Goal: Navigation & Orientation: Find specific page/section

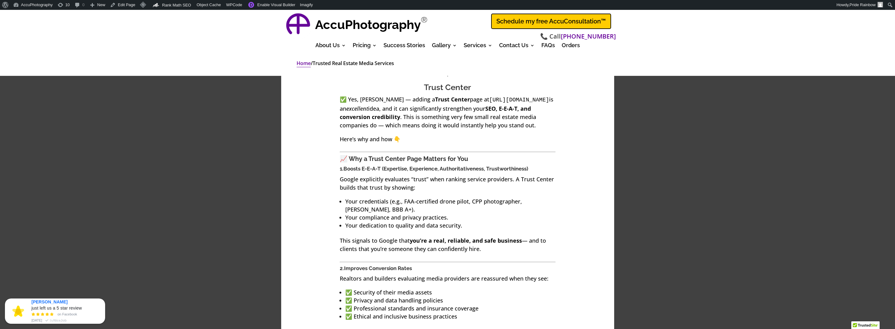
click at [303, 64] on link "Home" at bounding box center [303, 63] width 14 height 7
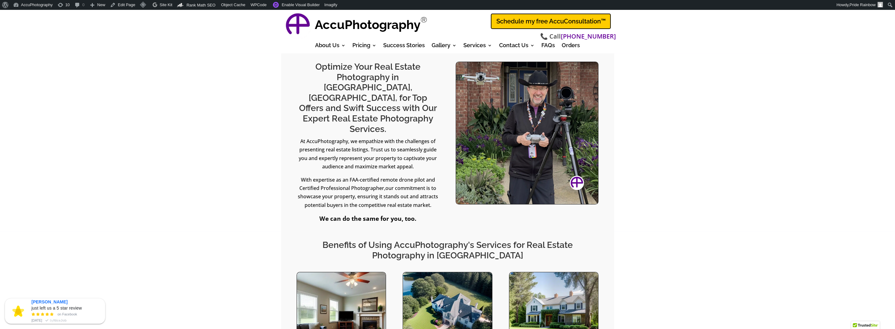
scroll to position [345, 0]
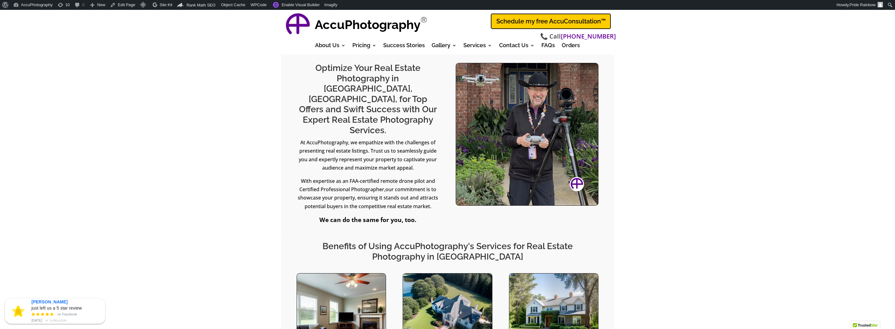
click at [478, 124] on img at bounding box center [527, 134] width 142 height 142
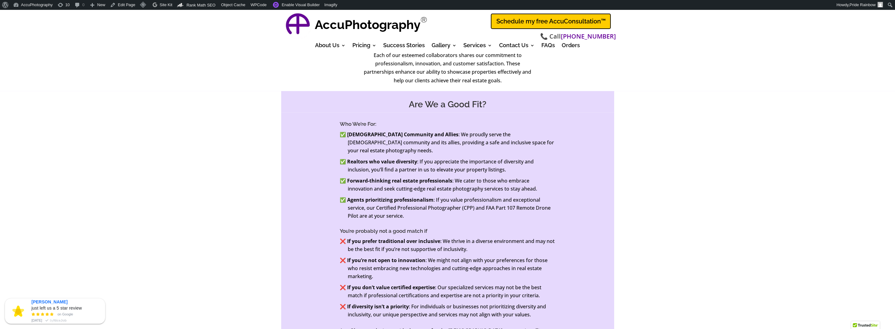
scroll to position [2341, 0]
click at [284, 6] on link "Enable Visual Builder" at bounding box center [295, 5] width 53 height 10
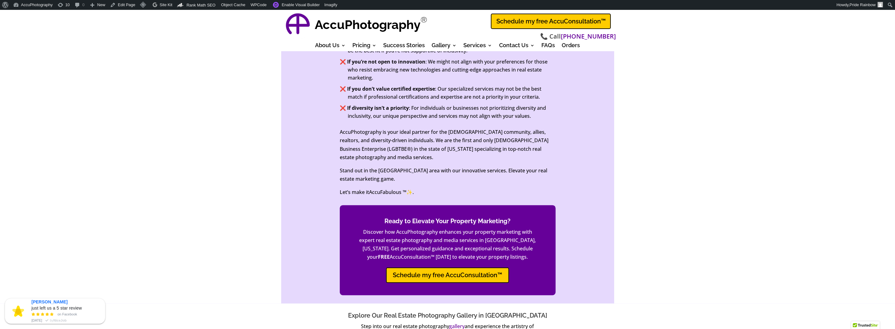
scroll to position [2541, 0]
